Goal: Find contact information: Find contact information

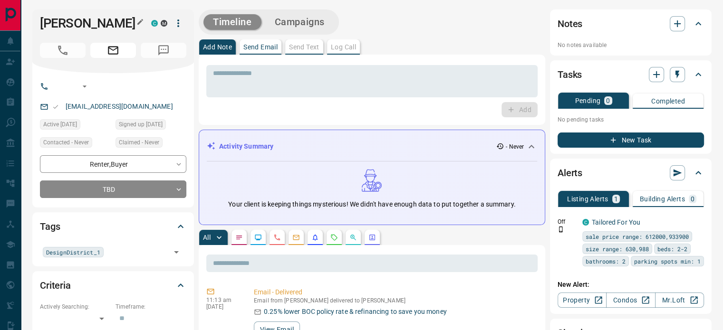
click at [140, 19] on icon "button" at bounding box center [140, 22] width 8 height 8
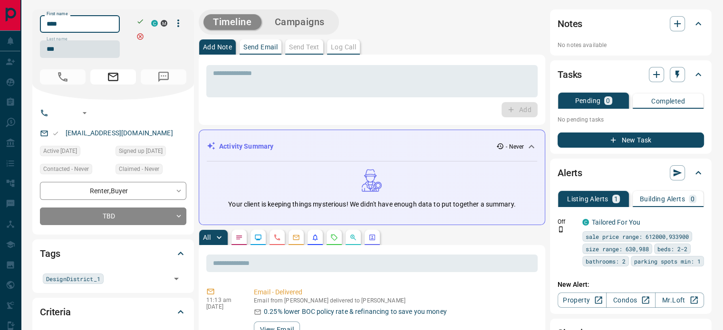
click at [108, 26] on input "****" at bounding box center [80, 24] width 80 height 18
click at [77, 47] on input "***" at bounding box center [80, 49] width 80 height 18
click at [137, 132] on div "[EMAIL_ADDRESS][DOMAIN_NAME]" at bounding box center [113, 134] width 146 height 16
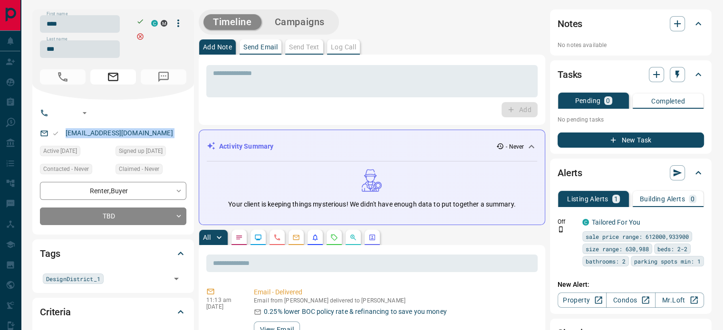
copy link "[EMAIL_ADDRESS][DOMAIN_NAME]"
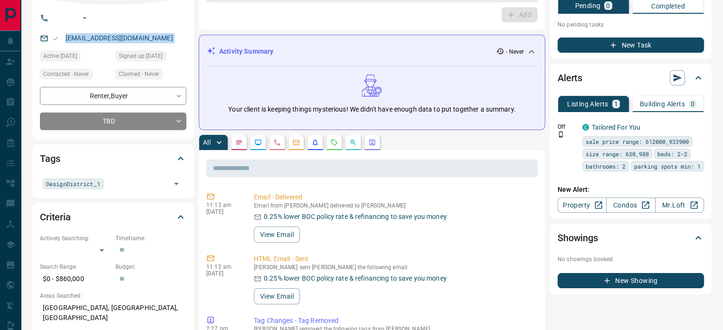
click at [279, 141] on icon "Calls" at bounding box center [277, 143] width 8 height 8
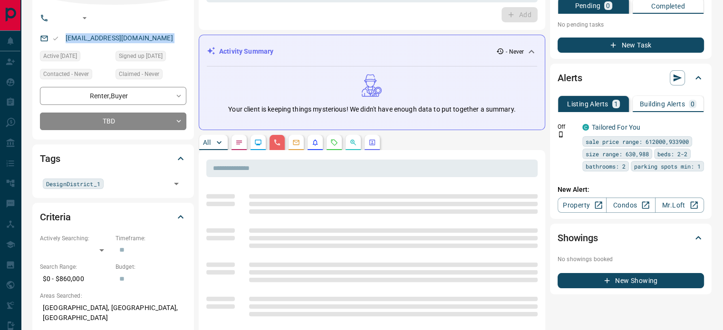
scroll to position [190, 0]
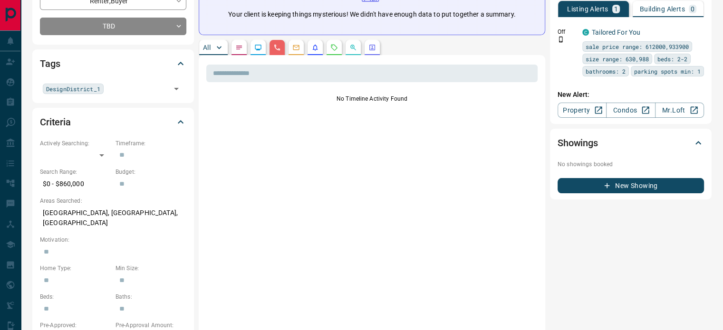
click at [111, 216] on p "[GEOGRAPHIC_DATA], [GEOGRAPHIC_DATA], [GEOGRAPHIC_DATA]" at bounding box center [113, 218] width 146 height 26
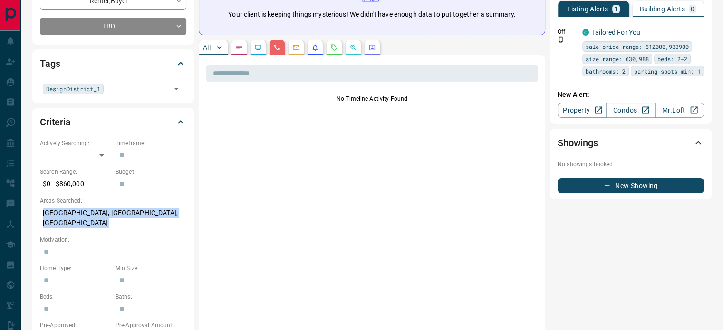
click at [111, 216] on p "[GEOGRAPHIC_DATA], [GEOGRAPHIC_DATA], [GEOGRAPHIC_DATA]" at bounding box center [113, 218] width 146 height 26
copy p "[GEOGRAPHIC_DATA], [GEOGRAPHIC_DATA], [GEOGRAPHIC_DATA]"
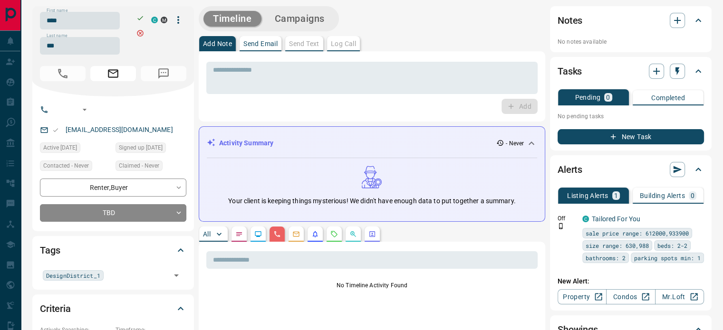
scroll to position [0, 0]
